Goal: Task Accomplishment & Management: Manage account settings

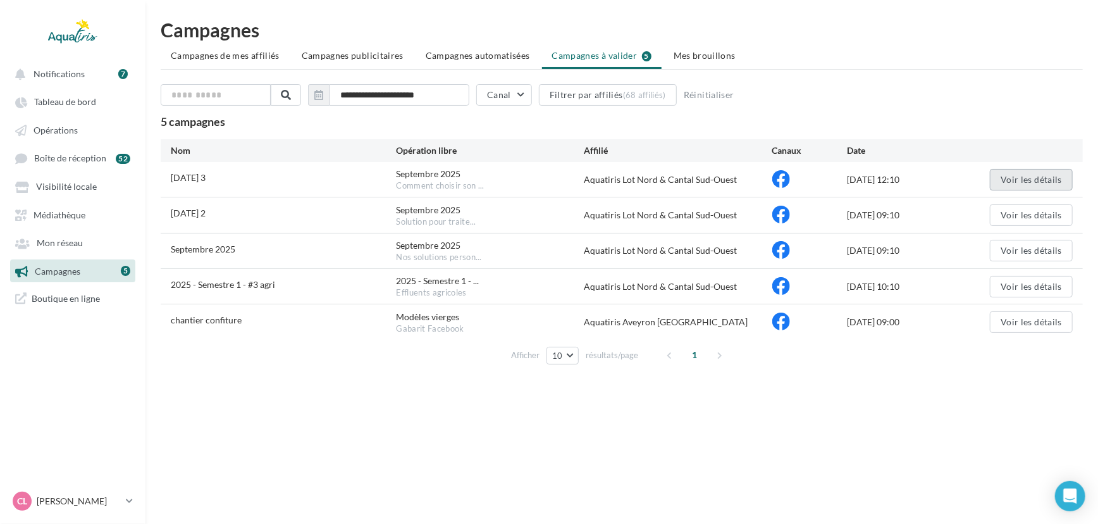
click at [999, 176] on button "Voir les détails" at bounding box center [1031, 180] width 83 height 22
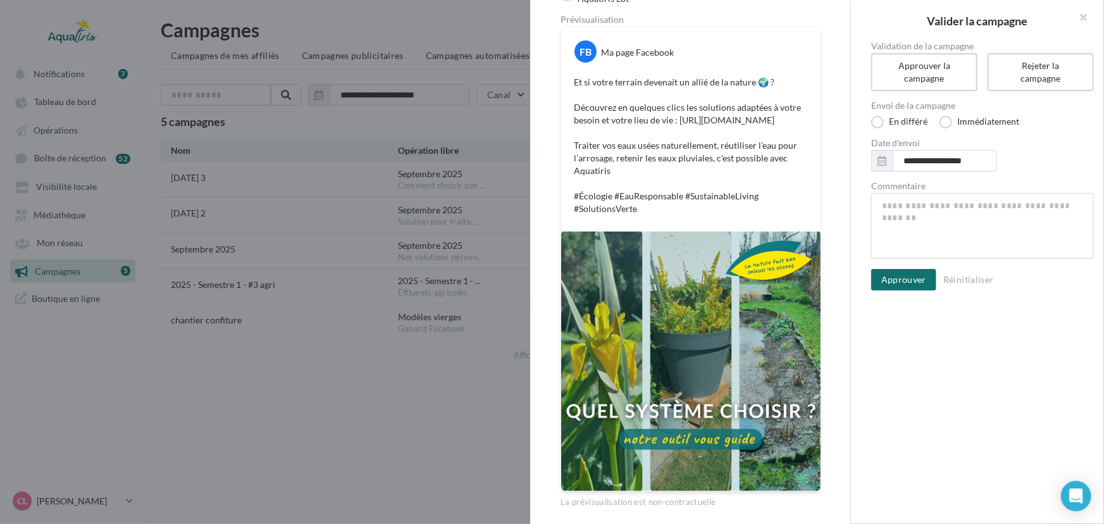
scroll to position [170, 0]
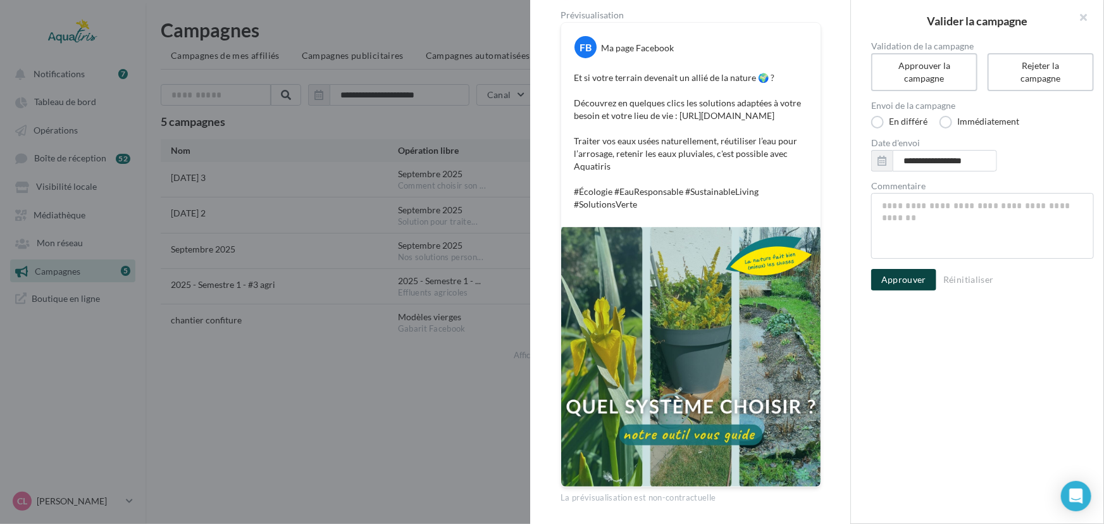
click at [908, 276] on button "Approuver" at bounding box center [903, 280] width 65 height 22
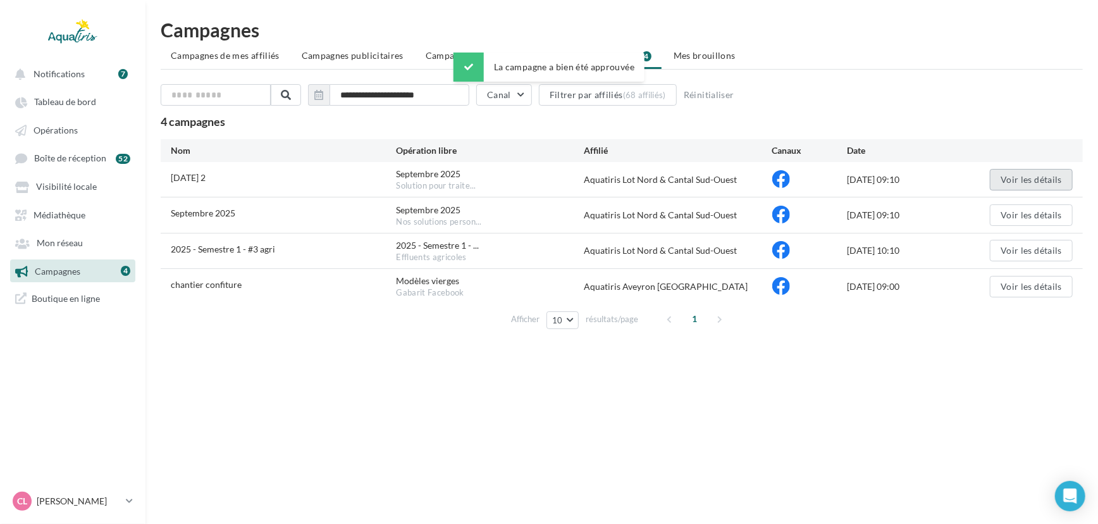
click at [1039, 171] on button "Voir les détails" at bounding box center [1031, 180] width 83 height 22
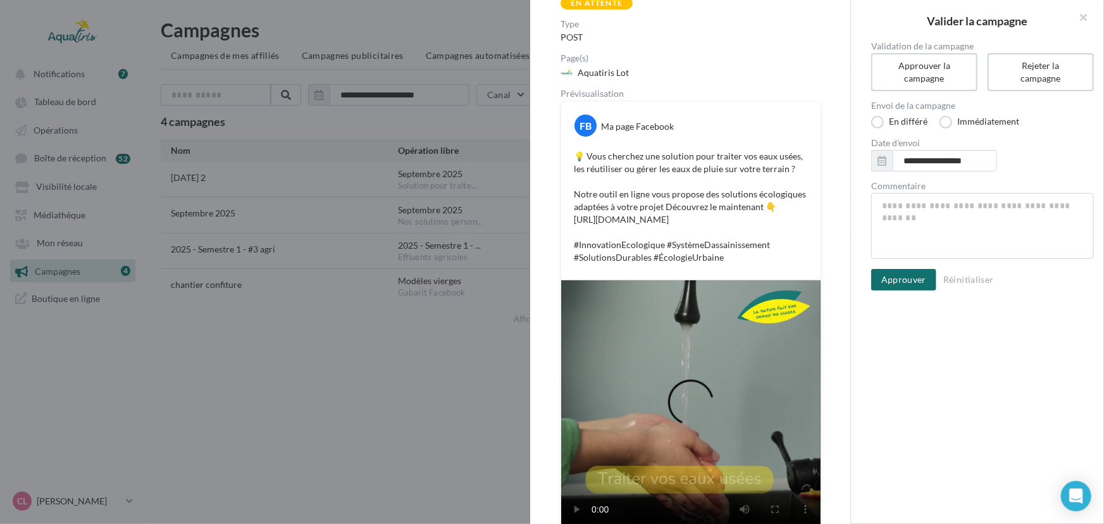
scroll to position [132, 0]
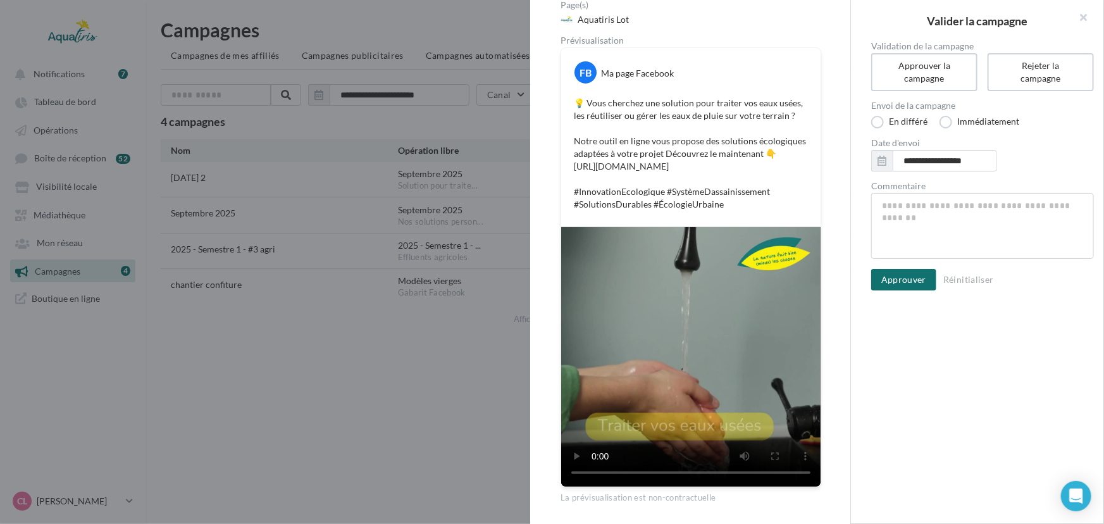
drag, startPoint x: 850, startPoint y: 170, endPoint x: 825, endPoint y: 297, distance: 129.0
click at [825, 297] on div "Nom de campagne [DATE] 2 Statut de validation En attente Type POST Page(s) Aqua…" at bounding box center [690, 262] width 321 height 524
click at [900, 281] on button "Approuver" at bounding box center [903, 280] width 65 height 22
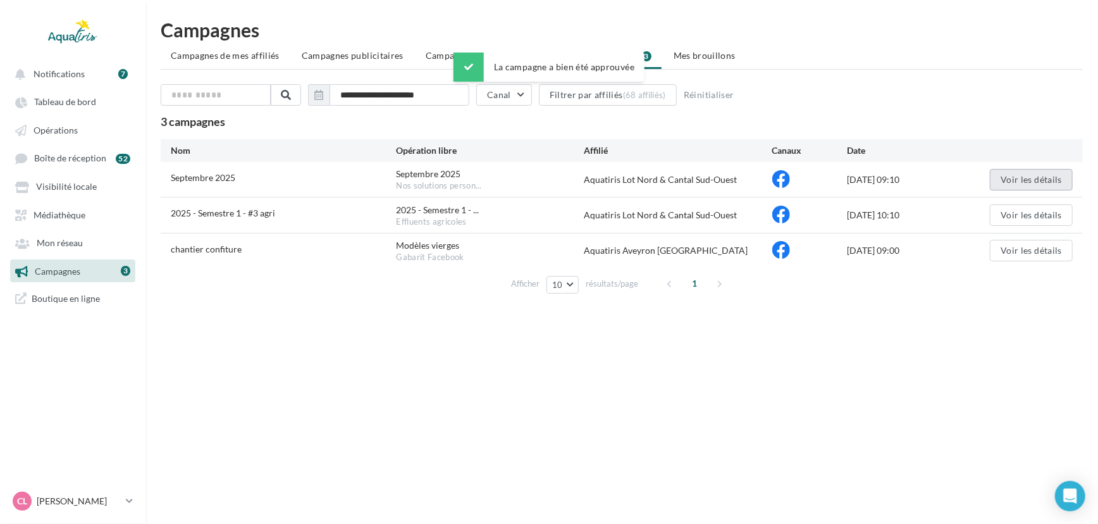
click at [1009, 171] on button "Voir les détails" at bounding box center [1031, 180] width 83 height 22
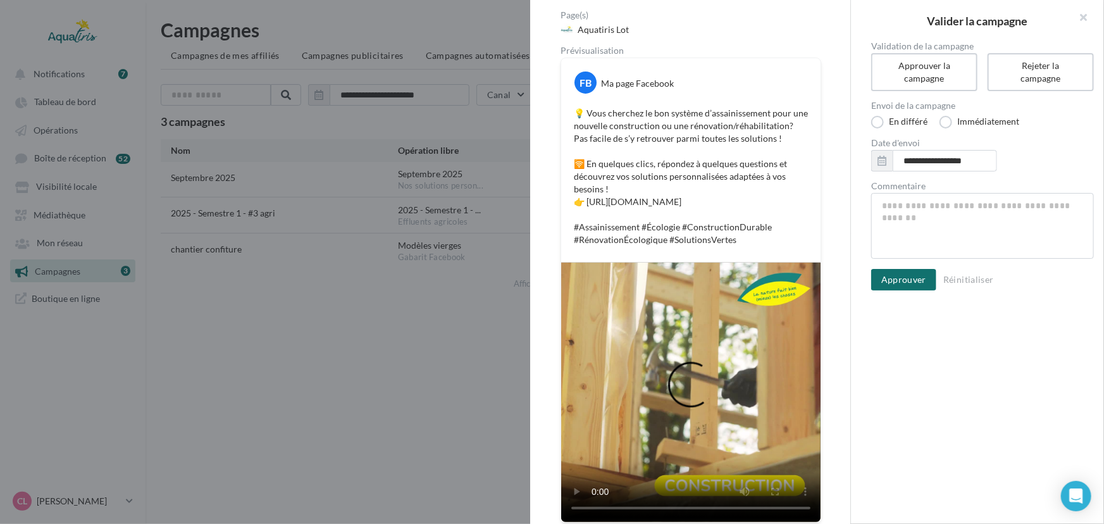
scroll to position [129, 0]
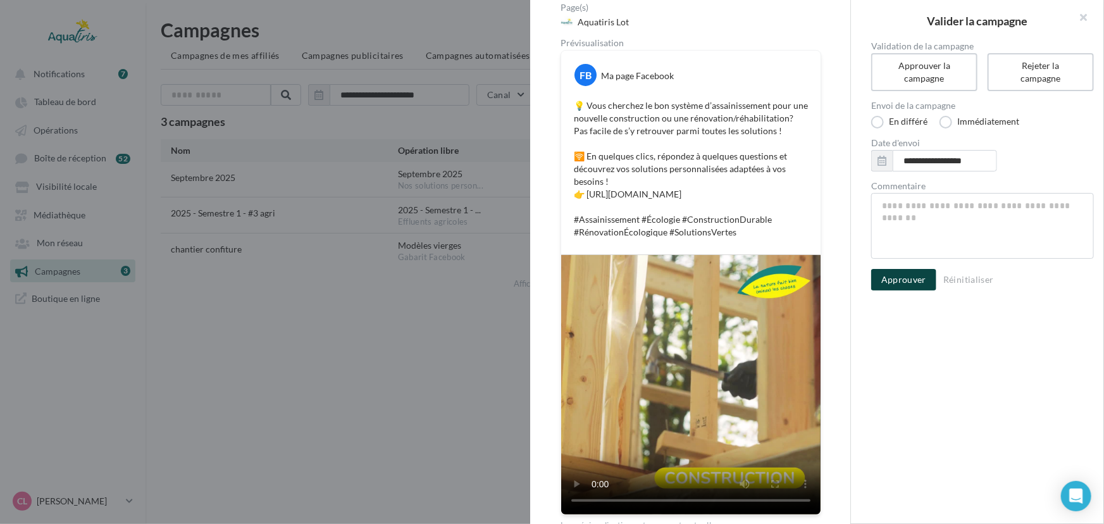
click at [897, 280] on button "Approuver" at bounding box center [903, 280] width 65 height 22
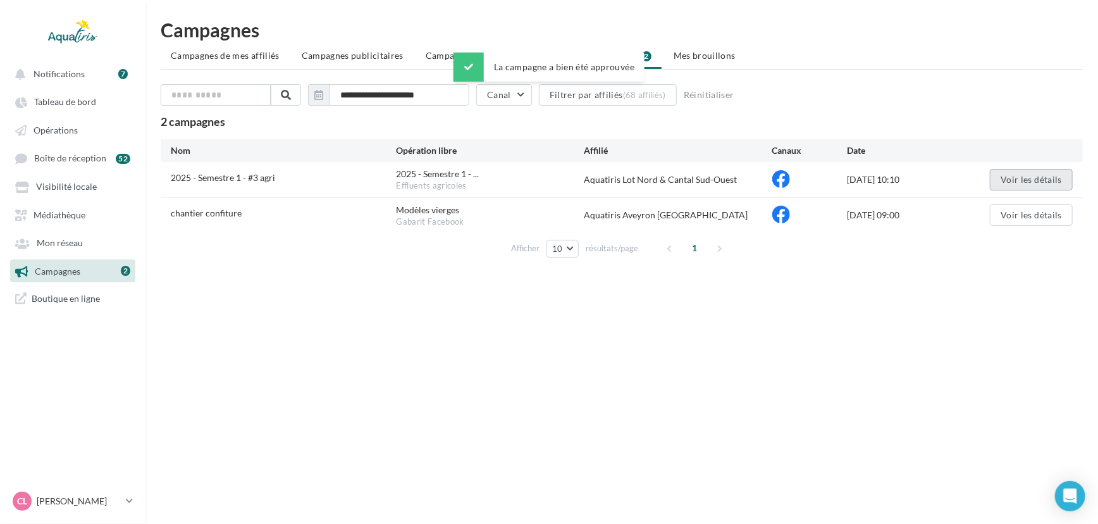
click at [1022, 175] on button "Voir les détails" at bounding box center [1031, 180] width 83 height 22
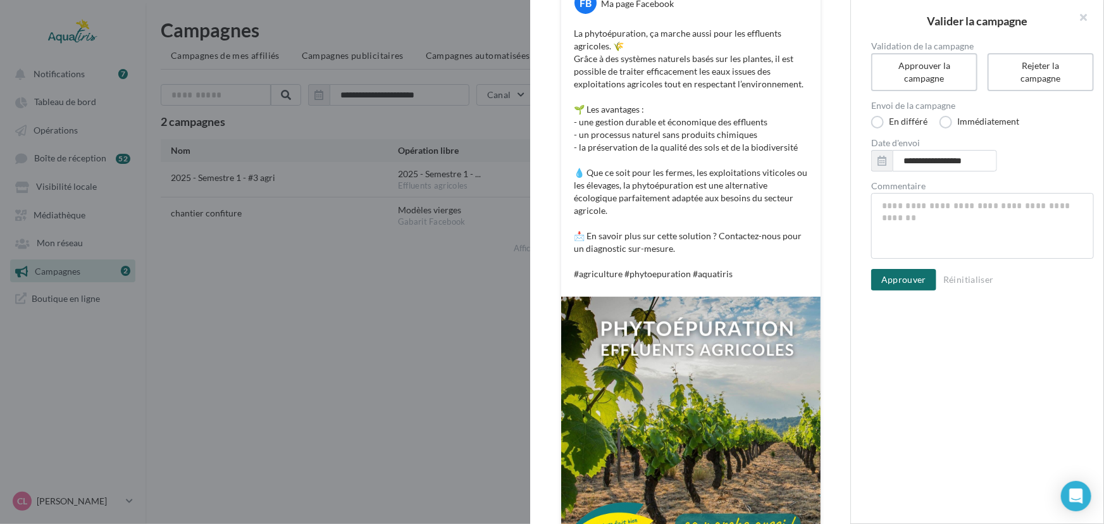
scroll to position [212, 0]
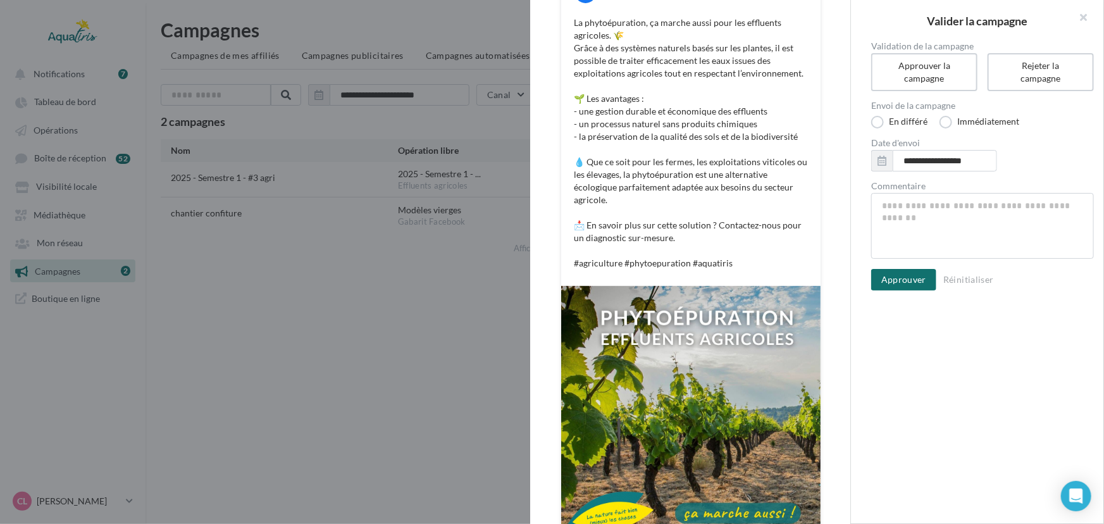
drag, startPoint x: 850, startPoint y: 168, endPoint x: 835, endPoint y: 305, distance: 137.5
click at [835, 305] on div "Nom de campagne 2025 - Semestre 1 - #3 agri Statut de validation En attente Typ…" at bounding box center [690, 262] width 321 height 524
click at [914, 275] on button "Approuver" at bounding box center [903, 280] width 65 height 22
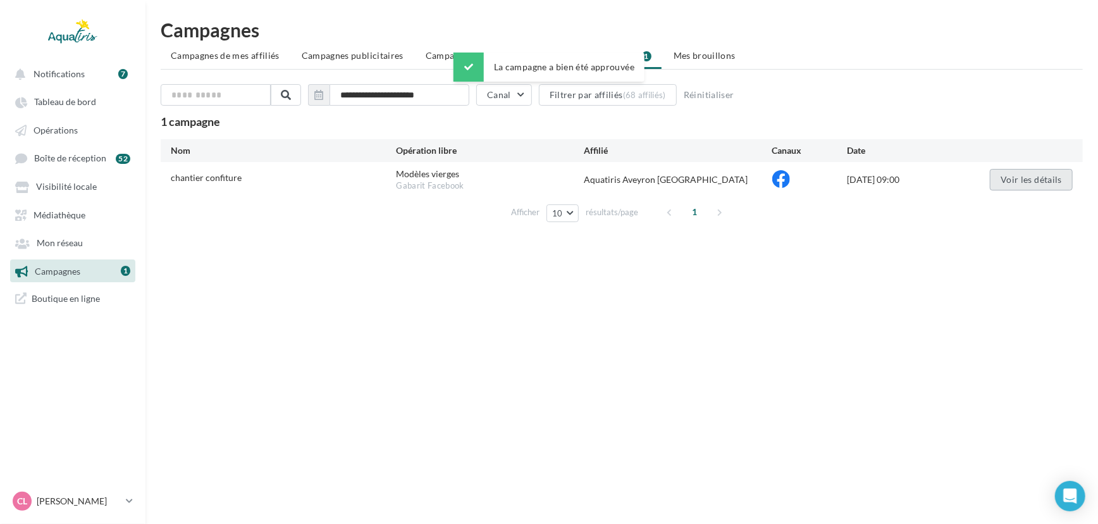
click at [1022, 177] on button "Voir les détails" at bounding box center [1031, 180] width 83 height 22
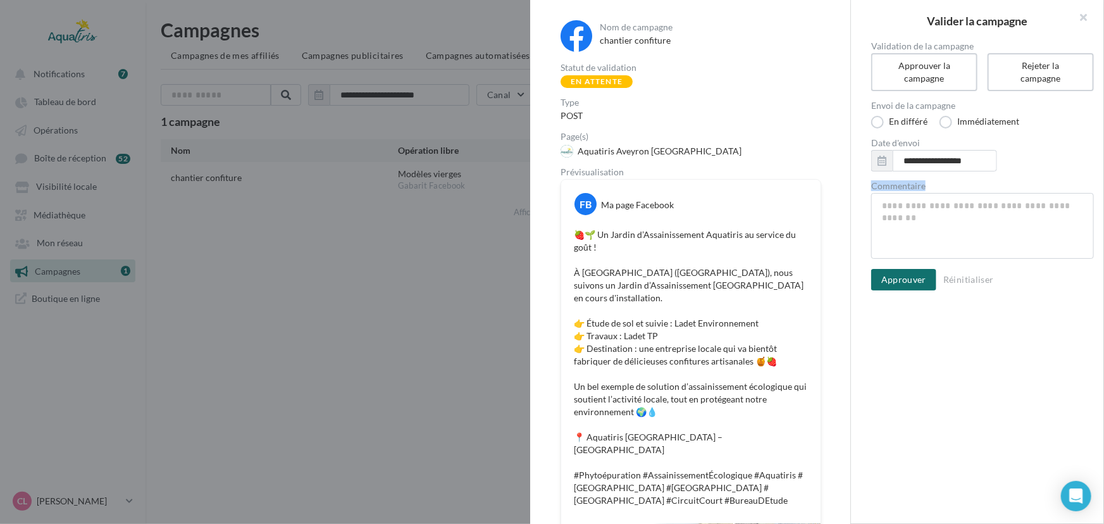
drag, startPoint x: 851, startPoint y: 186, endPoint x: 851, endPoint y: 230, distance: 43.7
click at [851, 230] on div "**********" at bounding box center [977, 166] width 253 height 249
click at [834, 218] on div "Nom de campagne chantier confiture Statut de validation En attente Type POST Pa…" at bounding box center [690, 410] width 320 height 820
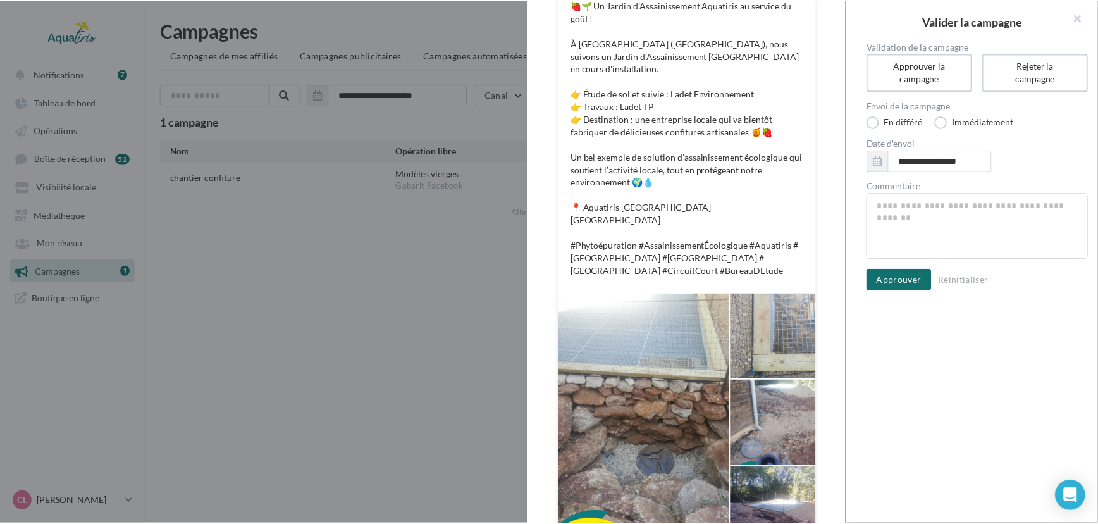
scroll to position [271, 0]
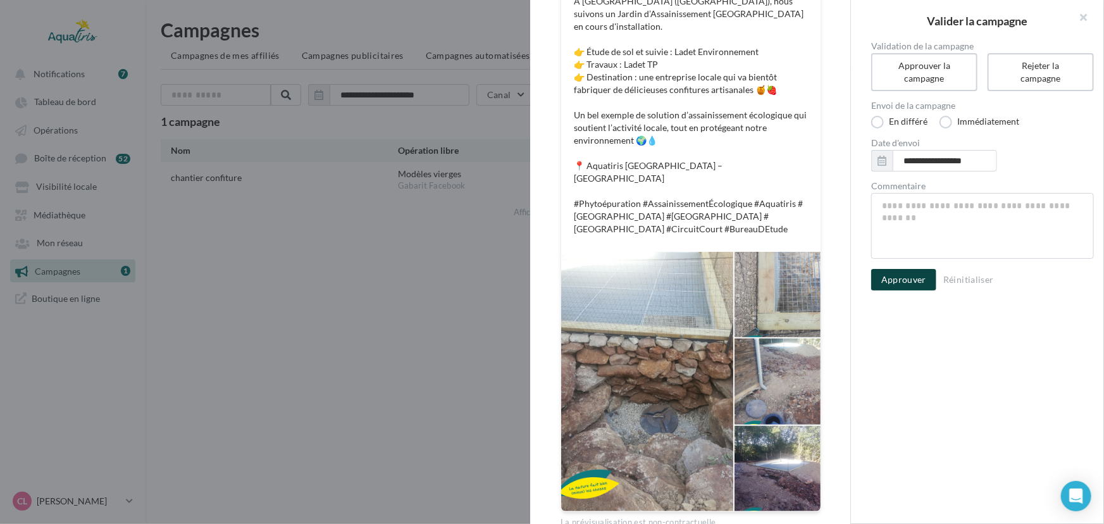
click at [910, 283] on button "Approuver" at bounding box center [903, 280] width 65 height 22
